Goal: Navigation & Orientation: Find specific page/section

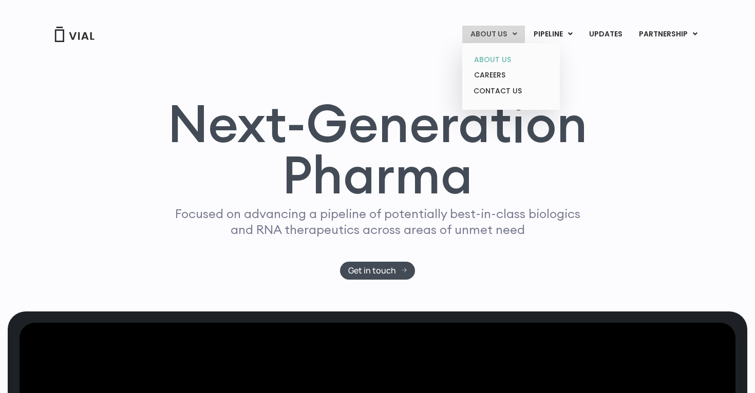
click at [498, 65] on link "ABOUT US" at bounding box center [511, 60] width 90 height 16
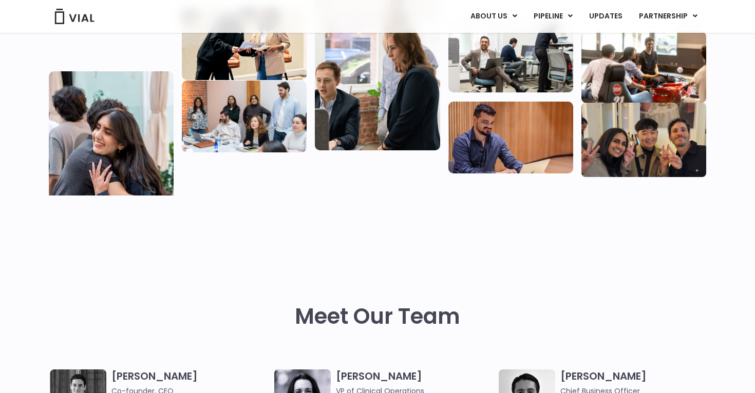
scroll to position [196, 0]
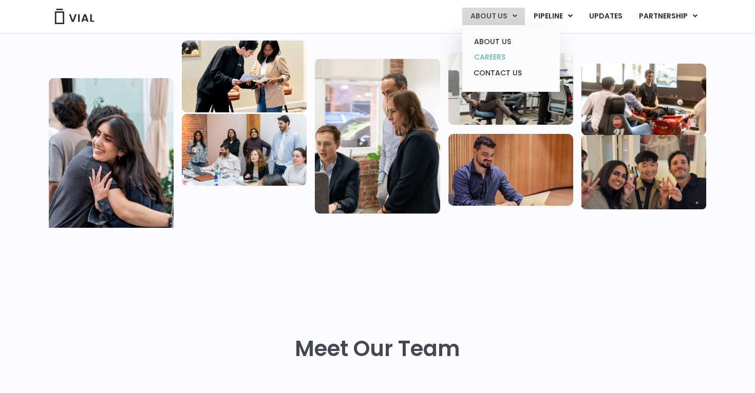
click at [498, 55] on link "CAREERS" at bounding box center [511, 57] width 90 height 16
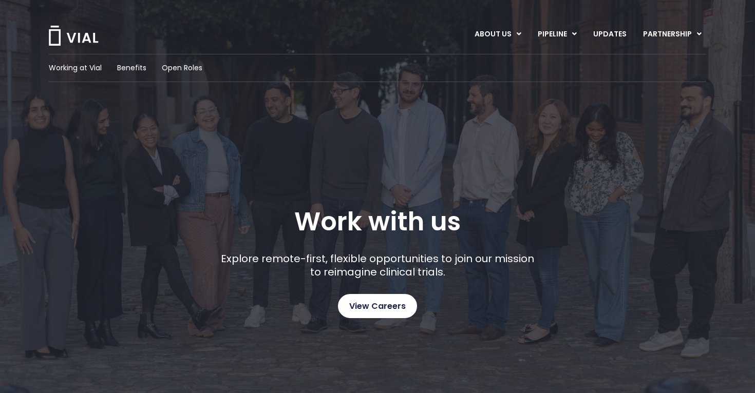
click at [373, 303] on span "View Careers" at bounding box center [377, 306] width 56 height 13
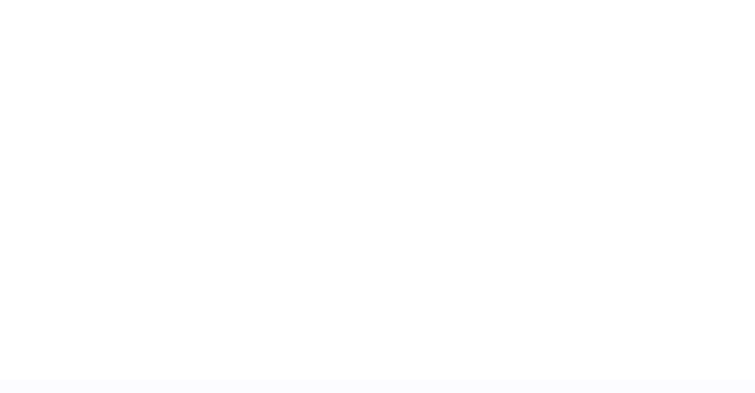
scroll to position [1522, 0]
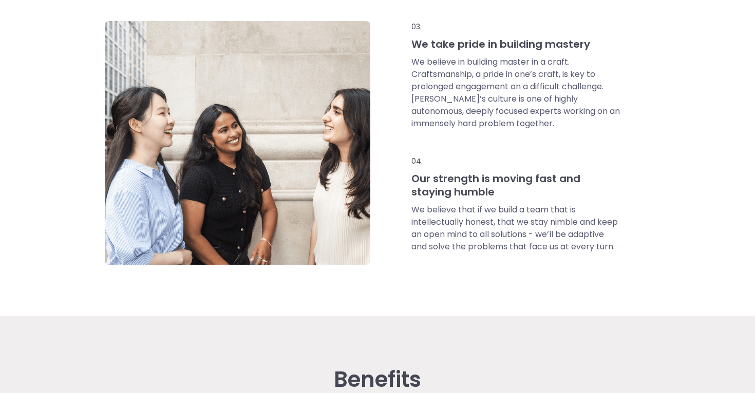
scroll to position [1295, 0]
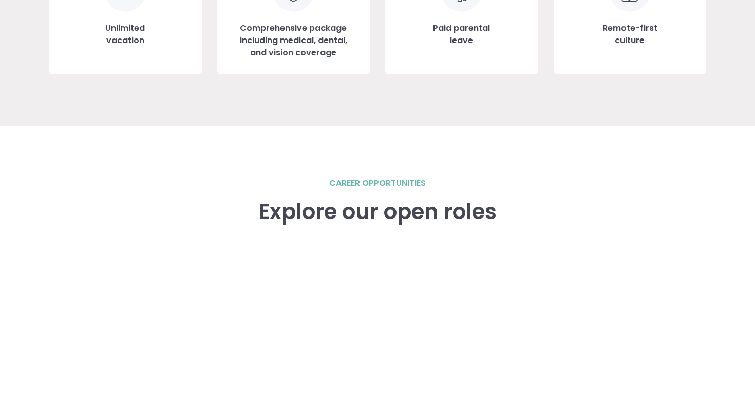
click at [374, 180] on h2 "career opportunities" at bounding box center [377, 183] width 97 height 12
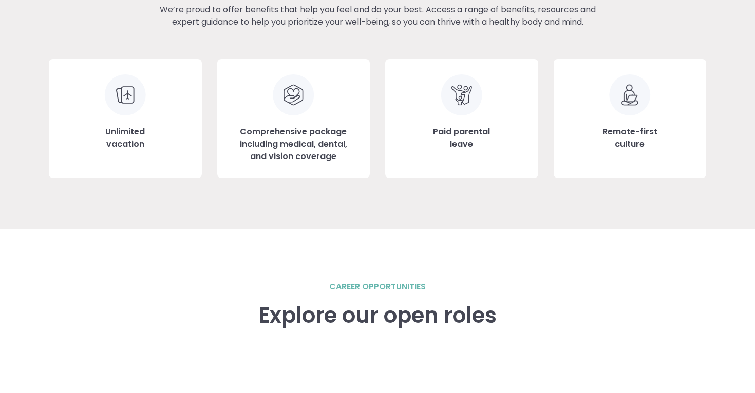
scroll to position [1619, 0]
